Goal: Information Seeking & Learning: Find specific fact

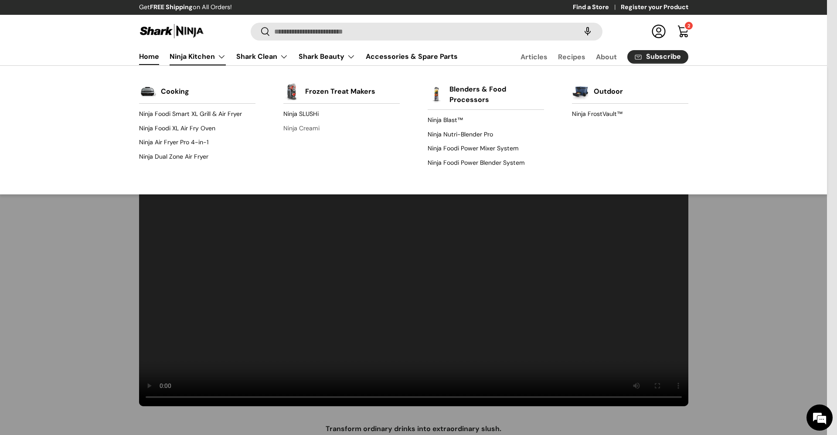
click at [295, 127] on link "Ninja Creami" at bounding box center [341, 128] width 116 height 14
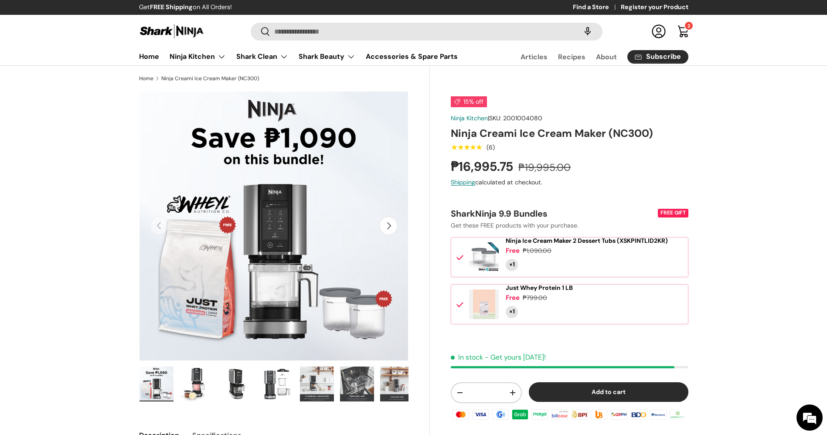
drag, startPoint x: 554, startPoint y: 117, endPoint x: 495, endPoint y: 119, distance: 58.9
click at [495, 119] on div "Ninja Kitchen | SKU: 2001004080" at bounding box center [569, 118] width 237 height 9
click at [526, 118] on span "2001004080" at bounding box center [522, 118] width 39 height 8
click at [509, 118] on span "| SKU: 2001004080" at bounding box center [515, 118] width 54 height 8
click at [523, 116] on span "2001004080" at bounding box center [522, 118] width 39 height 8
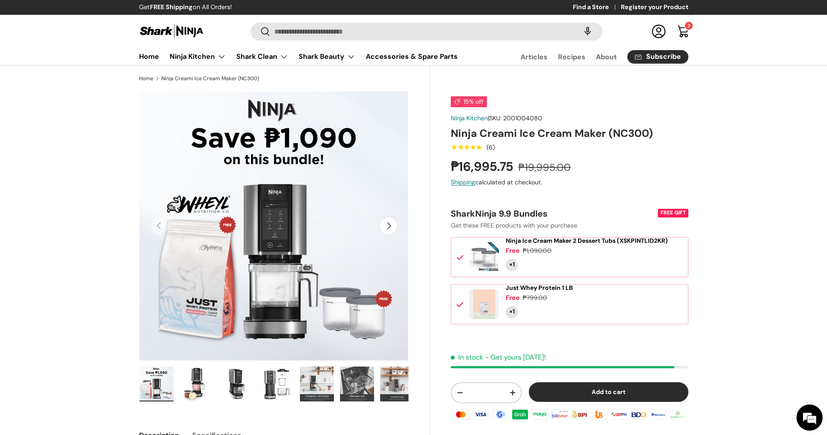
click at [534, 115] on span "2001004080" at bounding box center [522, 118] width 39 height 8
click at [527, 114] on span "2001004080" at bounding box center [522, 118] width 39 height 8
drag, startPoint x: 542, startPoint y: 117, endPoint x: 508, endPoint y: 120, distance: 33.7
click at [508, 120] on div "Ninja Kitchen | SKU: 2001004080" at bounding box center [569, 118] width 237 height 9
copy span "2001004080"
